Goal: Find contact information: Find contact information

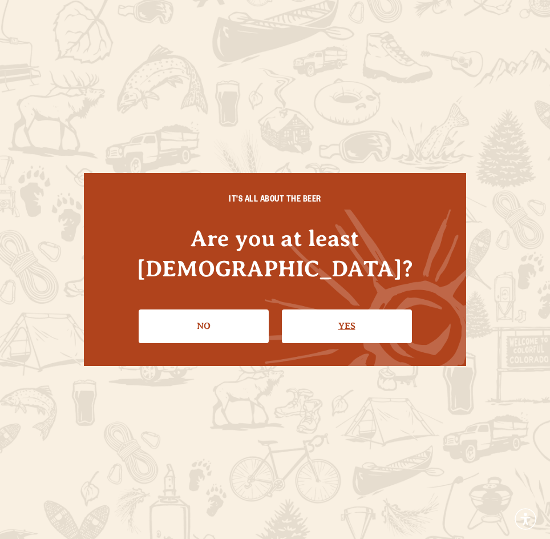
click at [346, 315] on link "Yes" at bounding box center [347, 325] width 130 height 33
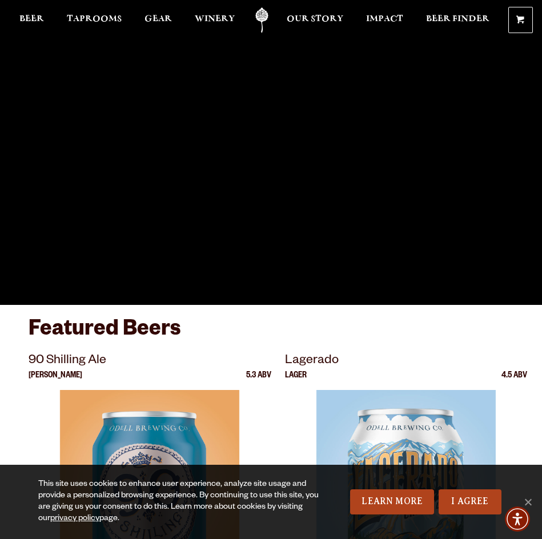
click at [265, 17] on link "Odell Home" at bounding box center [262, 20] width 29 height 26
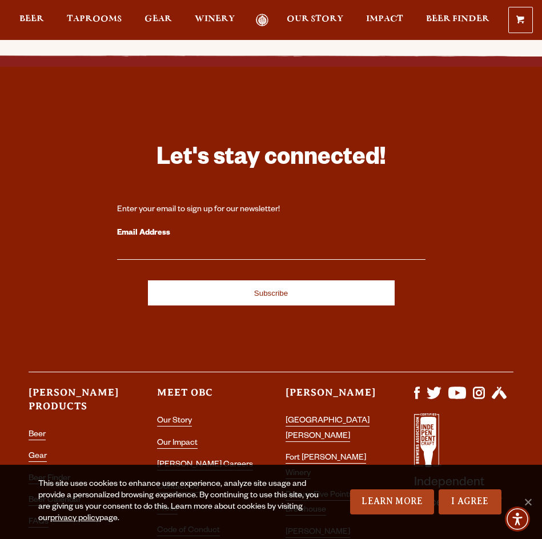
scroll to position [3082, 0]
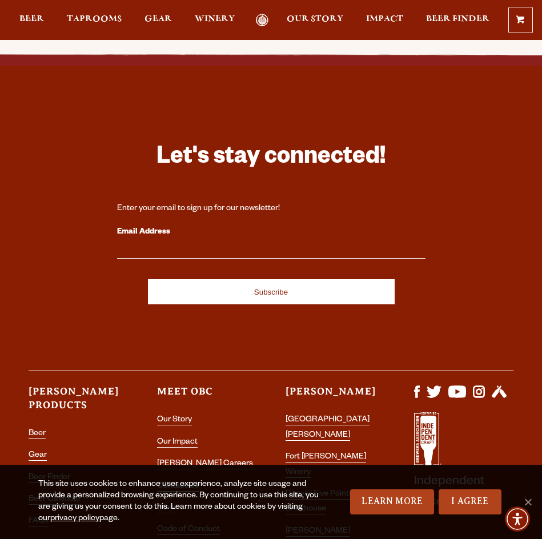
click at [186, 482] on link "Contact Us" at bounding box center [178, 487] width 42 height 10
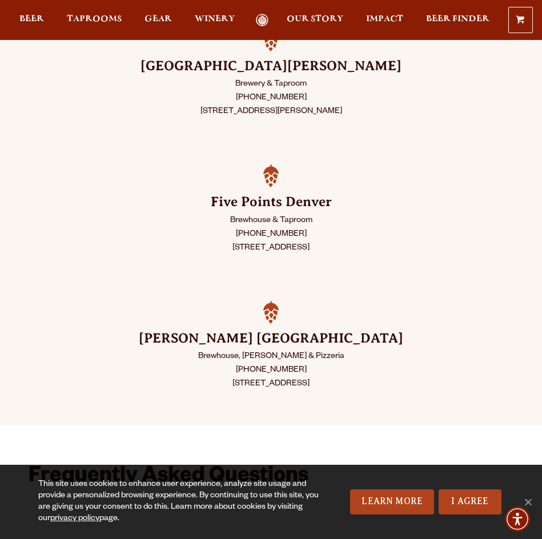
scroll to position [228, 0]
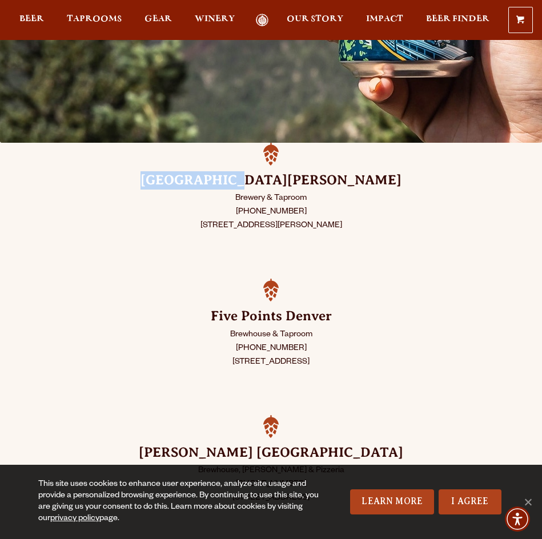
drag, startPoint x: 226, startPoint y: 175, endPoint x: 324, endPoint y: 188, distance: 98.4
click at [324, 188] on h3 "[GEOGRAPHIC_DATA][PERSON_NAME]" at bounding box center [271, 180] width 484 height 18
click at [324, 193] on p "Brewery & Taproom [PHONE_NUMBER] [STREET_ADDRESS][PERSON_NAME]" at bounding box center [271, 212] width 484 height 41
drag, startPoint x: 342, startPoint y: 223, endPoint x: 187, endPoint y: 226, distance: 154.7
click at [187, 226] on p "Brewery & Taproom [PHONE_NUMBER] [STREET_ADDRESS][PERSON_NAME]" at bounding box center [271, 212] width 484 height 41
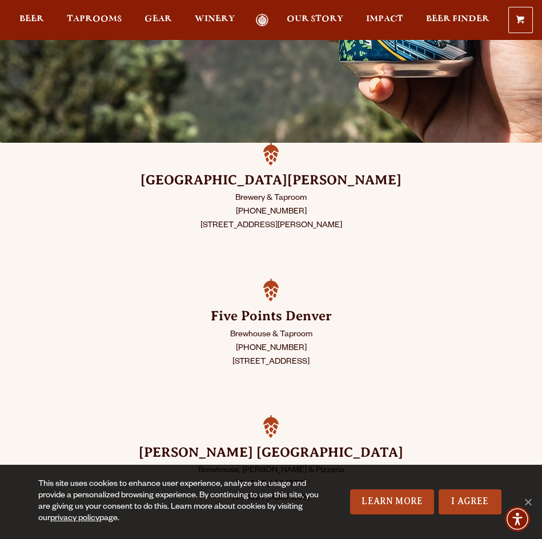
copy p "[STREET_ADDRESS][PERSON_NAME]"
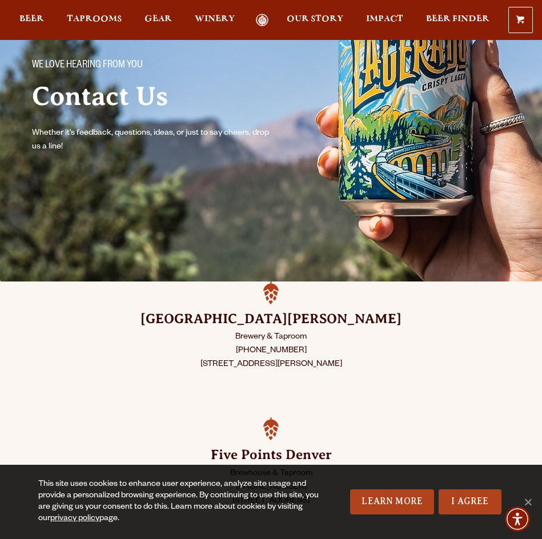
scroll to position [0, 0]
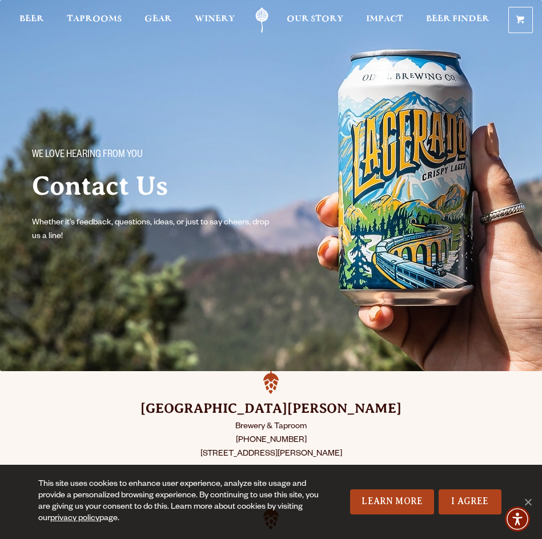
click at [256, 16] on link "Odell Home" at bounding box center [262, 20] width 29 height 26
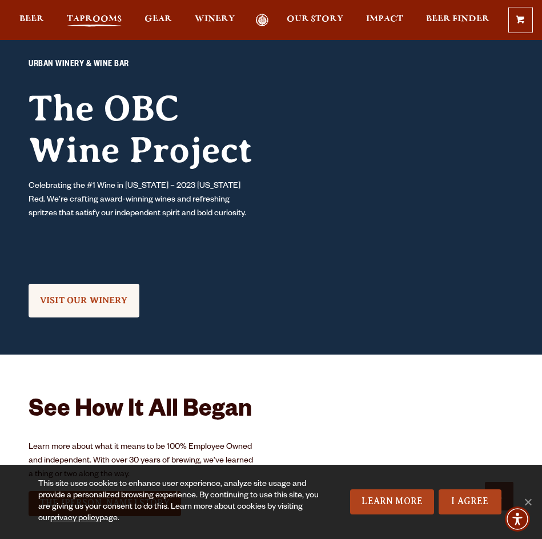
scroll to position [1313, 0]
